Goal: Information Seeking & Learning: Learn about a topic

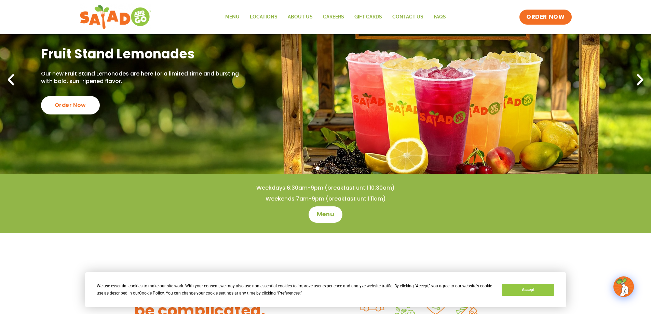
scroll to position [34, 0]
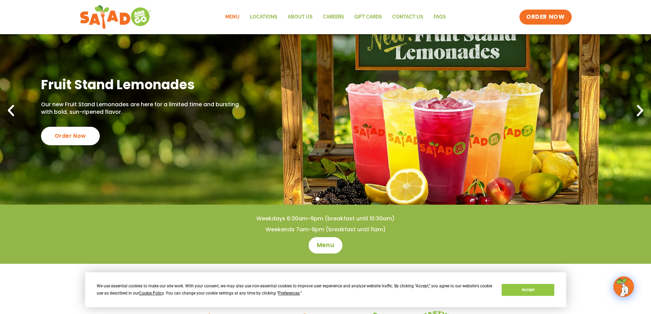
click at [238, 18] on link "Menu" at bounding box center [232, 17] width 25 height 16
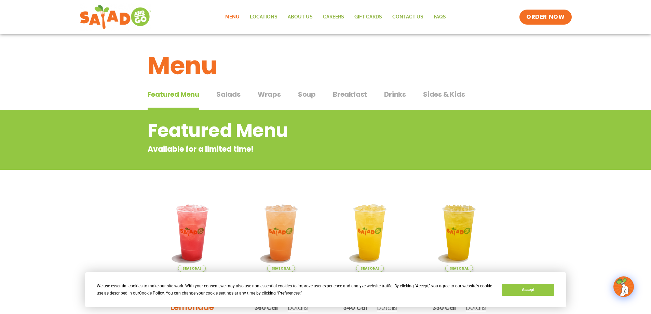
click at [230, 93] on span "Salads" at bounding box center [228, 94] width 24 height 10
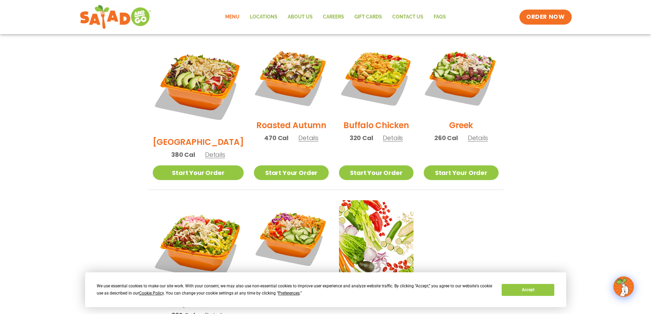
scroll to position [376, 0]
